Goal: Task Accomplishment & Management: Manage account settings

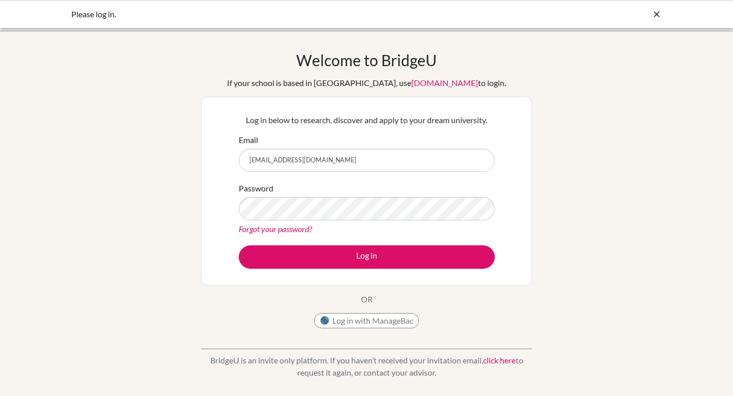
click at [239, 245] on button "Log in" at bounding box center [367, 256] width 256 height 23
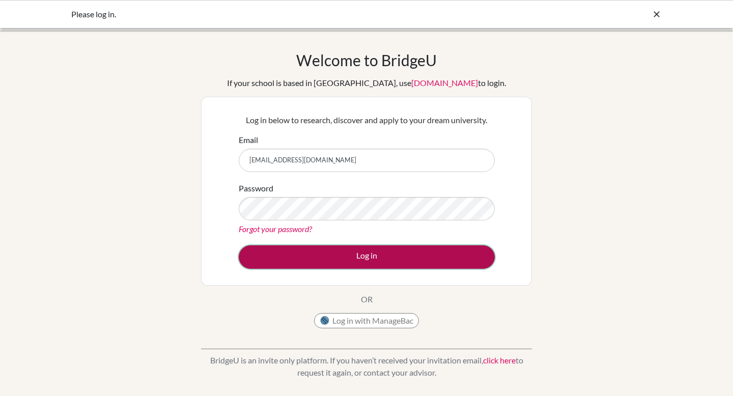
click at [334, 265] on button "Log in" at bounding box center [367, 256] width 256 height 23
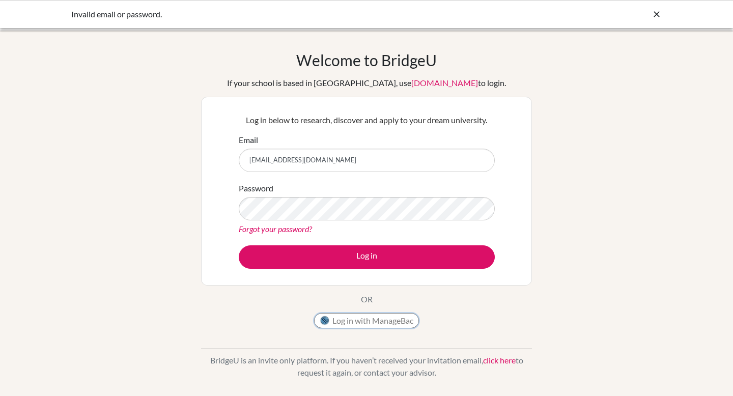
click at [365, 326] on button "Log in with ManageBac" at bounding box center [366, 320] width 105 height 15
